Goal: Navigation & Orientation: Find specific page/section

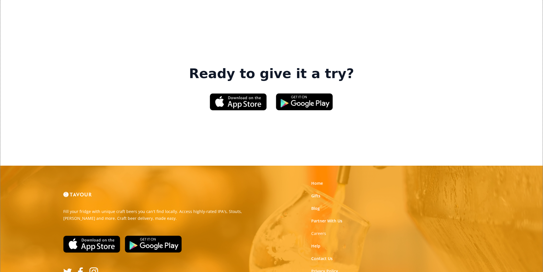
scroll to position [863, 0]
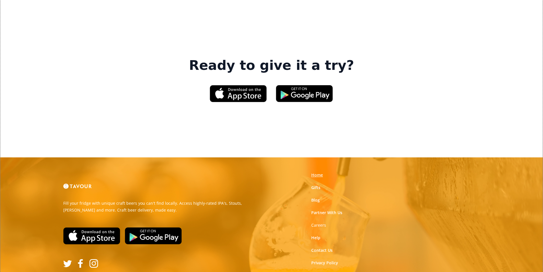
click at [315, 172] on link "Home" at bounding box center [317, 175] width 12 height 6
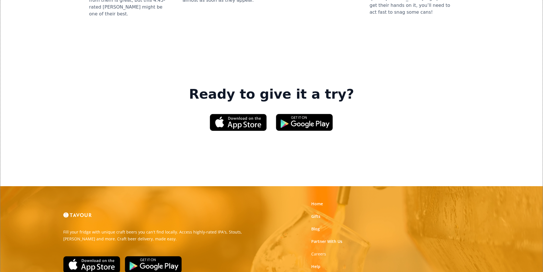
scroll to position [863, 0]
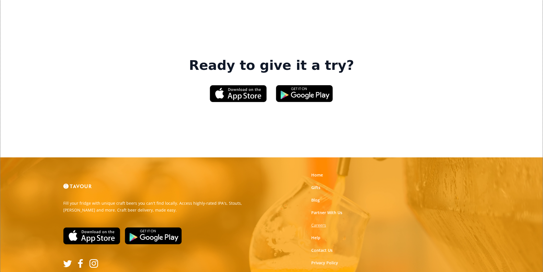
click at [323, 222] on strong "Careers" at bounding box center [318, 224] width 15 height 5
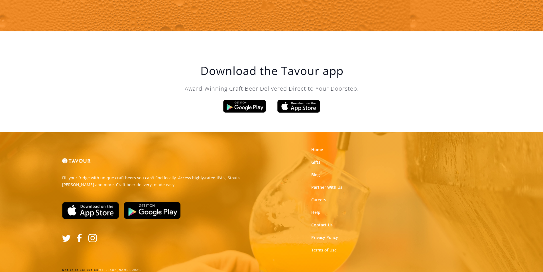
scroll to position [967, 0]
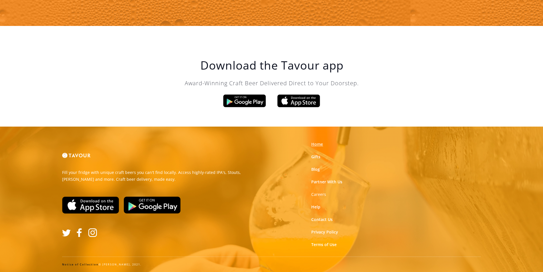
click at [314, 145] on link "Home" at bounding box center [317, 144] width 12 height 6
